Goal: Transaction & Acquisition: Purchase product/service

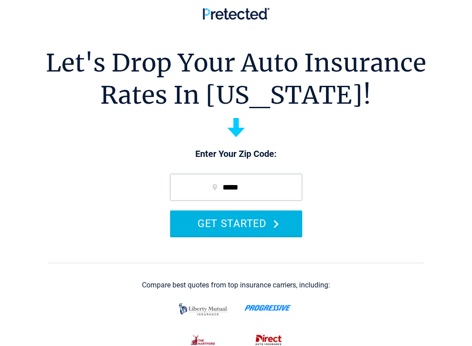
click at [227, 226] on button "GET STARTED" at bounding box center [236, 223] width 132 height 25
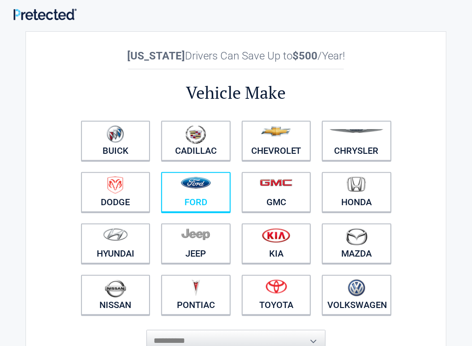
click at [205, 197] on link "Ford" at bounding box center [195, 192] width 69 height 40
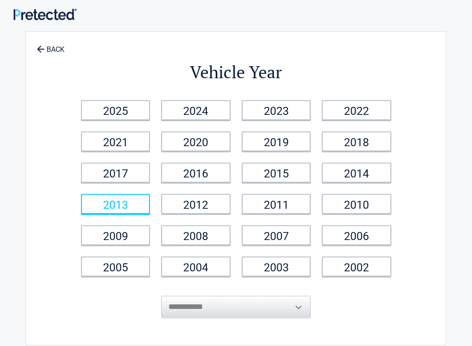
click at [140, 204] on link "2013" at bounding box center [115, 204] width 69 height 20
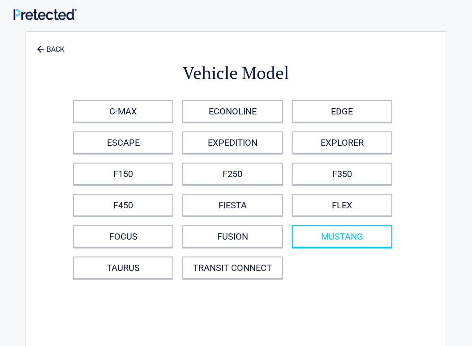
click at [308, 240] on link "MUSTANG" at bounding box center [342, 236] width 100 height 22
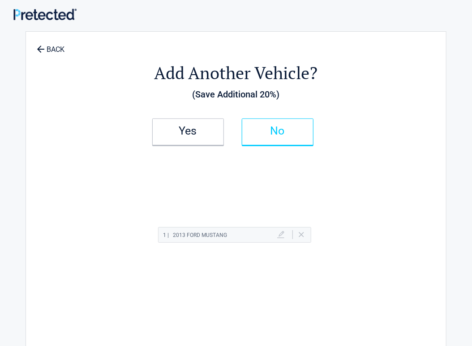
click at [267, 129] on h2 "No" at bounding box center [277, 131] width 53 height 6
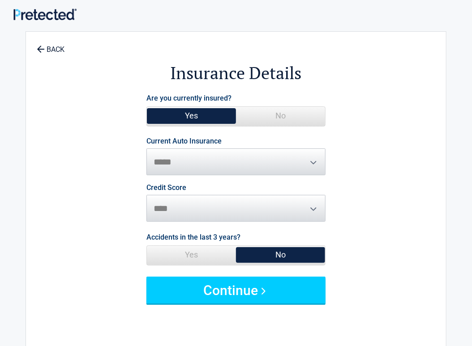
click at [275, 112] on span "No" at bounding box center [280, 116] width 89 height 18
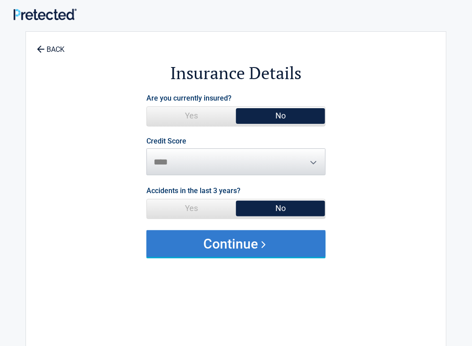
click at [237, 244] on button "Continue" at bounding box center [235, 243] width 179 height 27
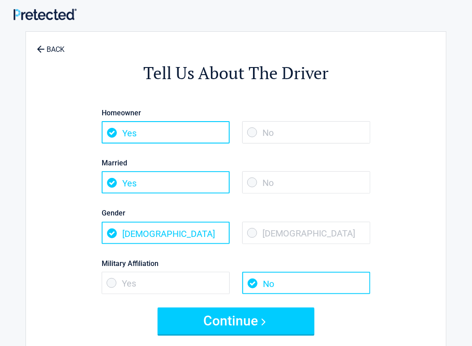
click at [265, 133] on span "No" at bounding box center [306, 132] width 128 height 22
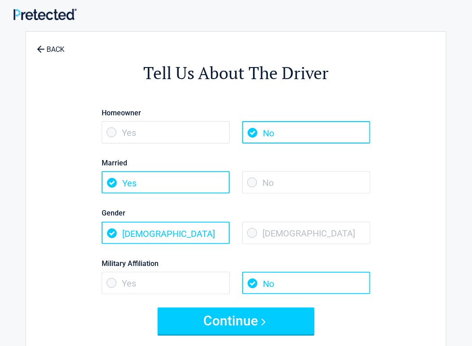
click at [255, 183] on span "No" at bounding box center [306, 182] width 128 height 22
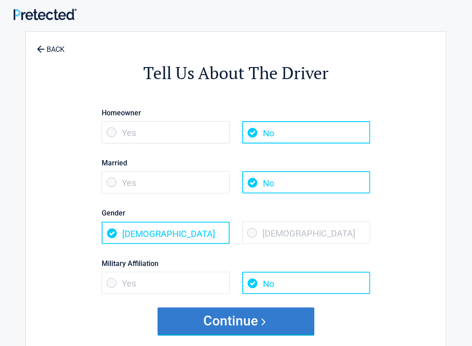
click at [227, 317] on button "Continue" at bounding box center [235, 321] width 157 height 27
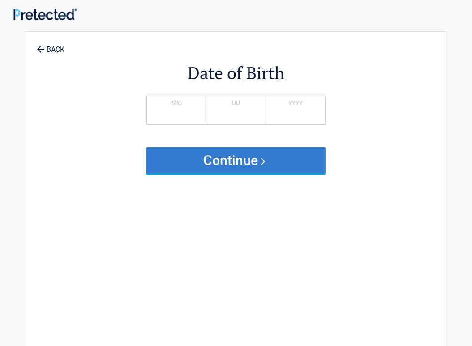
click at [245, 158] on button "Continue" at bounding box center [235, 160] width 179 height 27
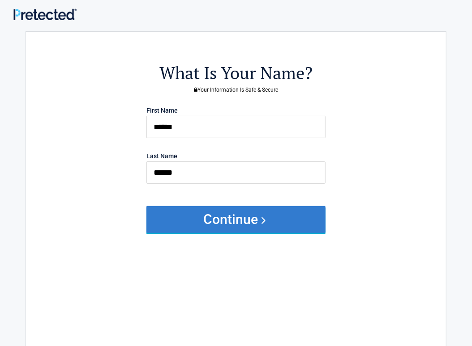
click at [231, 217] on button "Continue" at bounding box center [235, 219] width 179 height 27
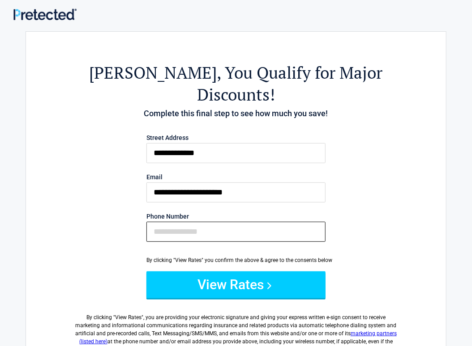
click at [209, 222] on input "Phone Number" at bounding box center [235, 232] width 179 height 20
type input "**********"
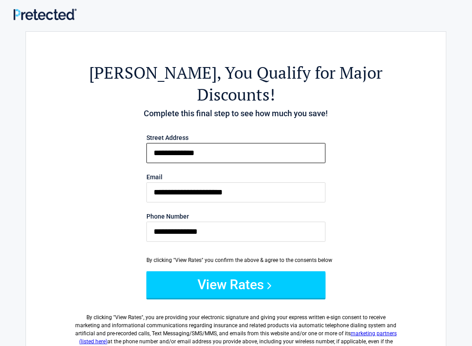
type input "**********"
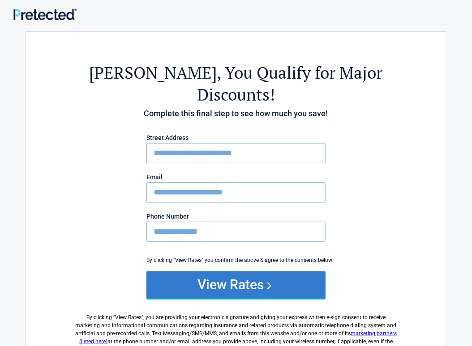
type input "**********"
click at [234, 272] on button "View Rates" at bounding box center [235, 285] width 179 height 27
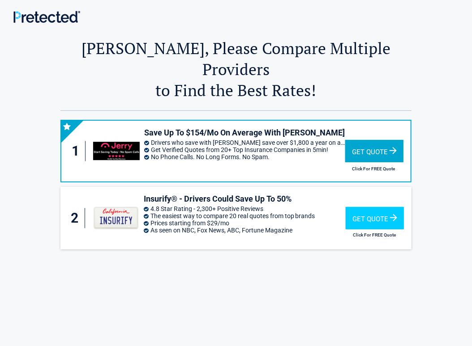
click at [349, 140] on div "Get Quote" at bounding box center [374, 151] width 58 height 22
